Goal: Task Accomplishment & Management: Use online tool/utility

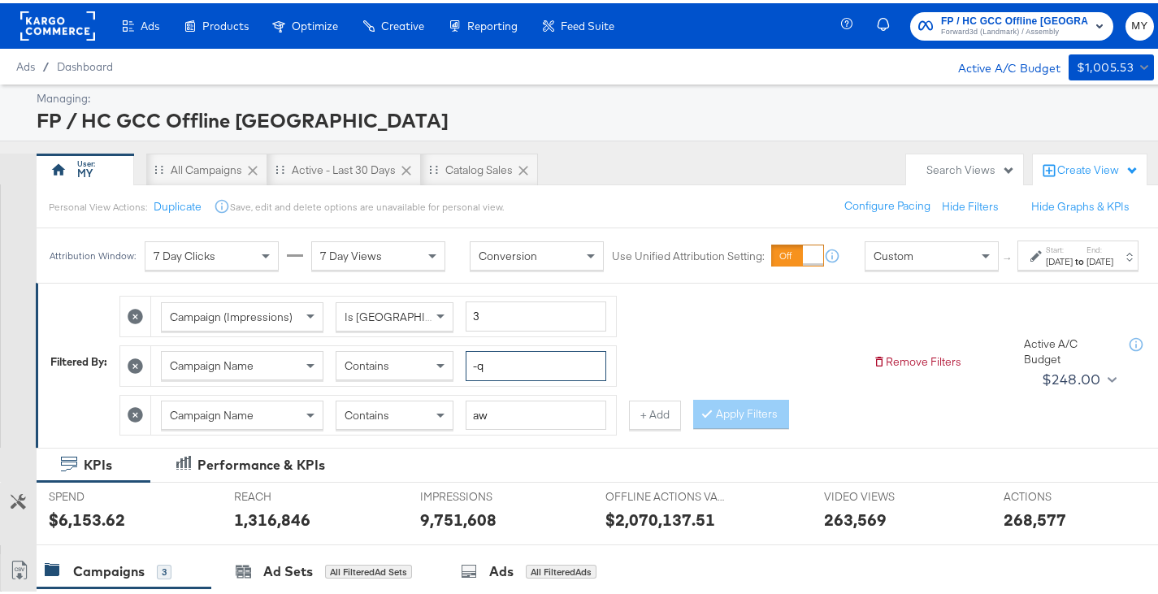
click at [498, 378] on input "-q" at bounding box center [536, 363] width 141 height 30
type input "-ku"
click at [520, 427] on input "aw" at bounding box center [536, 412] width 141 height 30
type input "a"
type input "7-se"
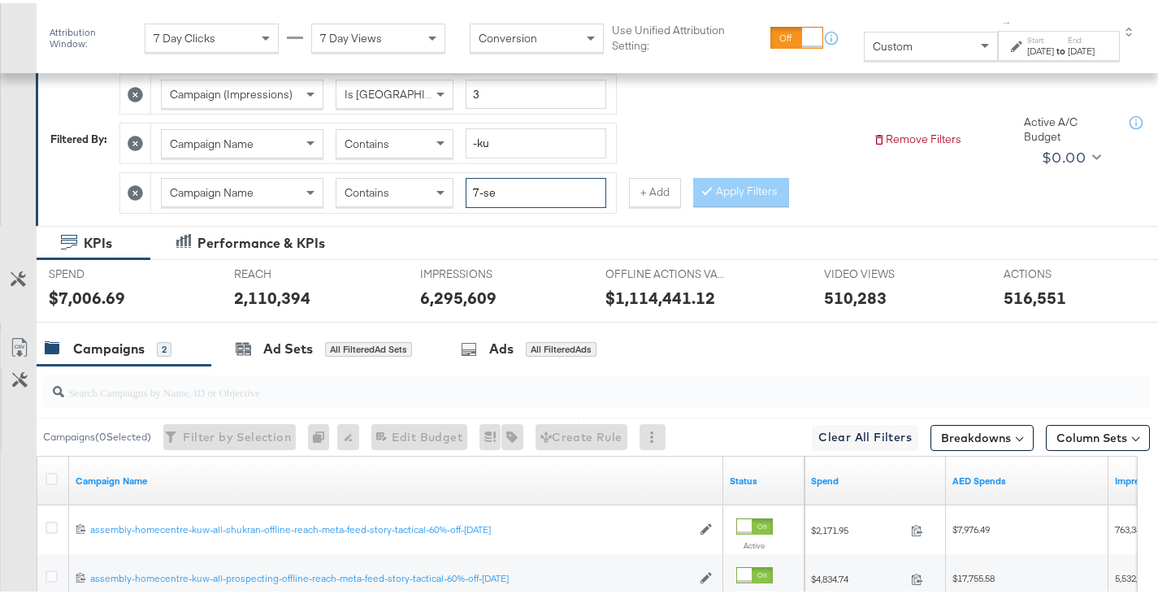
scroll to position [413, 0]
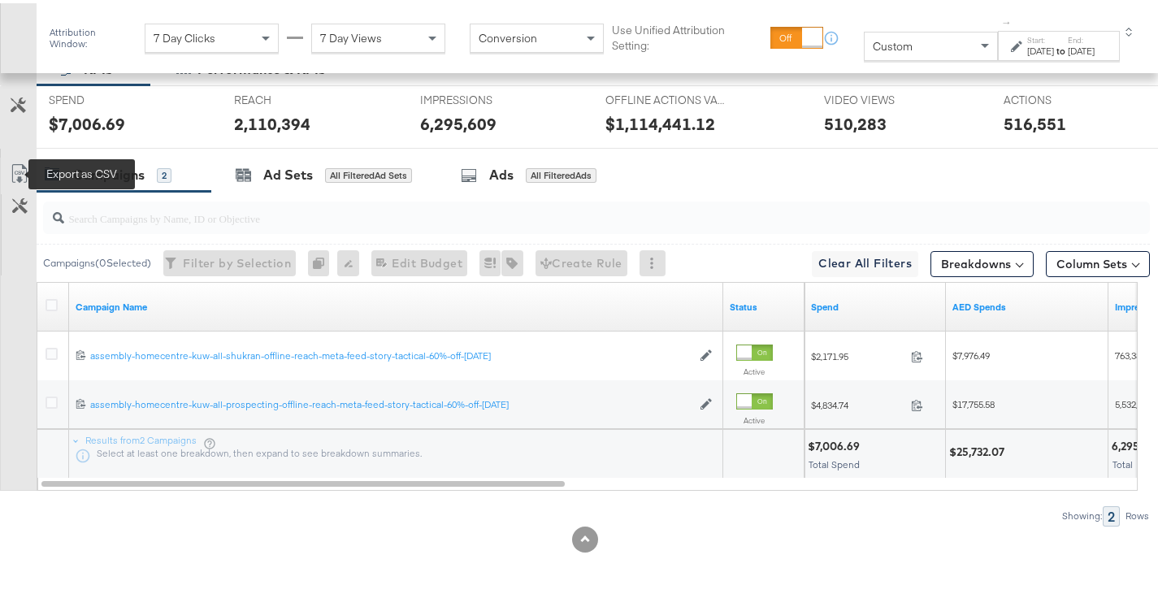
click at [14, 168] on icon at bounding box center [20, 171] width 20 height 20
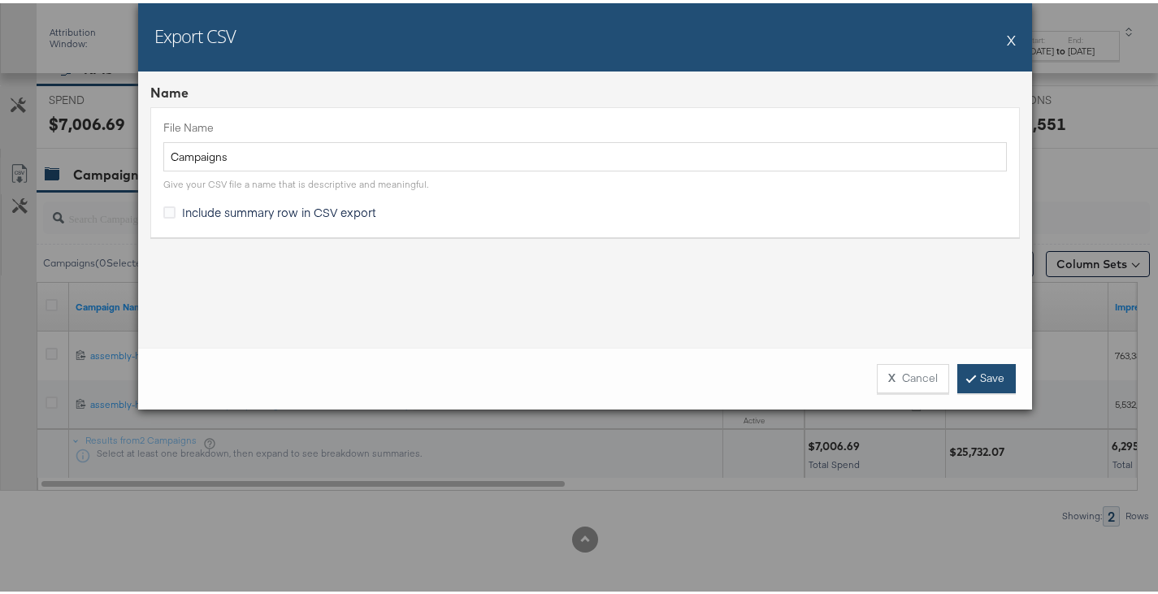
click at [985, 366] on link "Save" at bounding box center [986, 375] width 59 height 29
